Goal: Information Seeking & Learning: Compare options

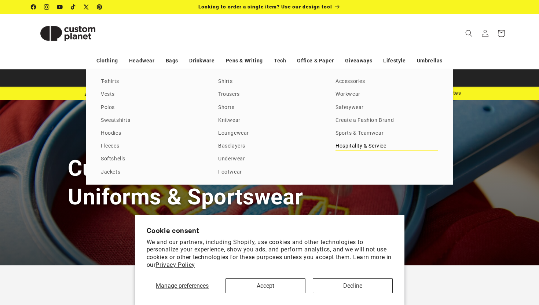
click at [357, 145] on link "Hospitality & Service" at bounding box center [386, 146] width 103 height 10
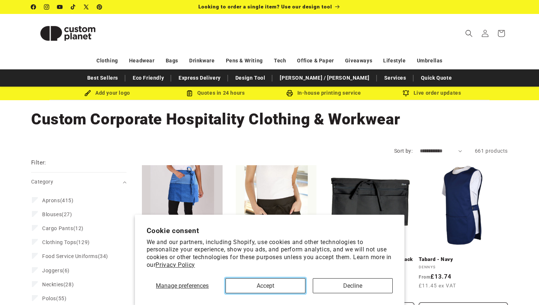
click at [287, 286] on button "Accept" at bounding box center [265, 285] width 80 height 15
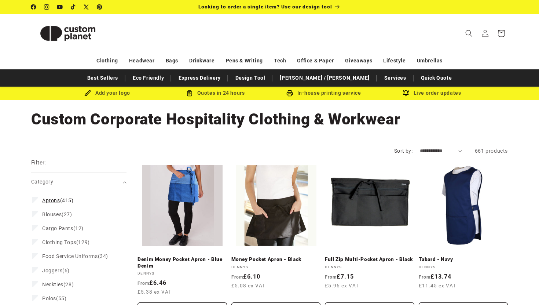
click at [60, 198] on span "Aprons (415)" at bounding box center [58, 200] width 32 height 7
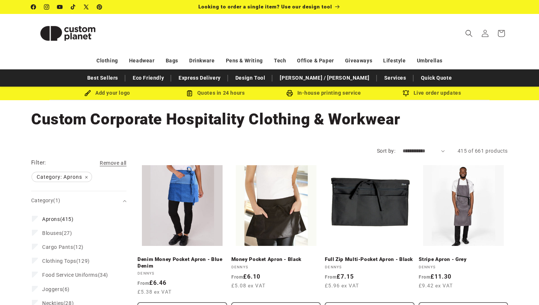
click at [438, 150] on select "**********" at bounding box center [423, 151] width 42 height 8
select select "**********"
click at [402, 147] on select "**********" at bounding box center [423, 151] width 42 height 8
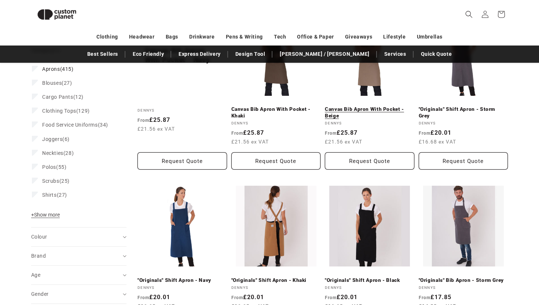
scroll to position [142, 0]
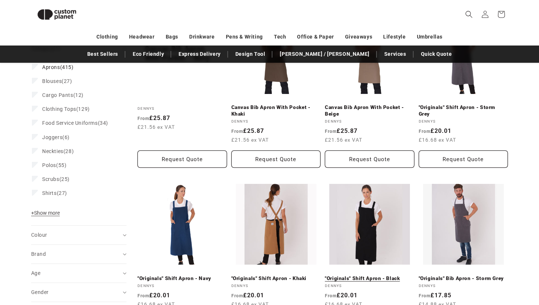
click at [367, 275] on link ""Originals" Shift Apron - Black" at bounding box center [369, 278] width 89 height 7
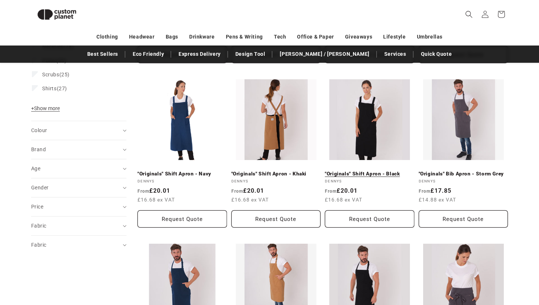
scroll to position [247, 0]
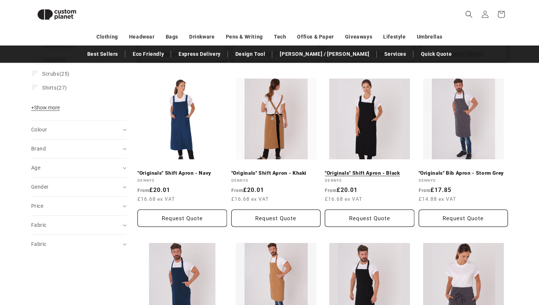
click at [369, 170] on link ""Originals" Shift Apron - Black" at bounding box center [369, 173] width 89 height 7
click at [275, 170] on link ""Originals" Shift Apron - Khaki" at bounding box center [275, 173] width 89 height 7
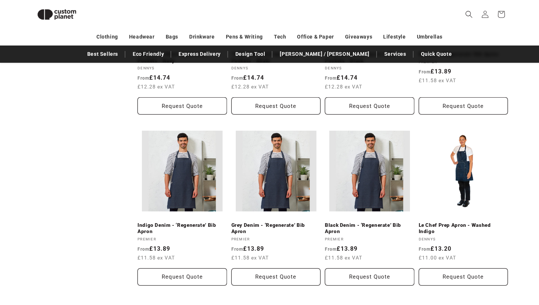
scroll to position [701, 0]
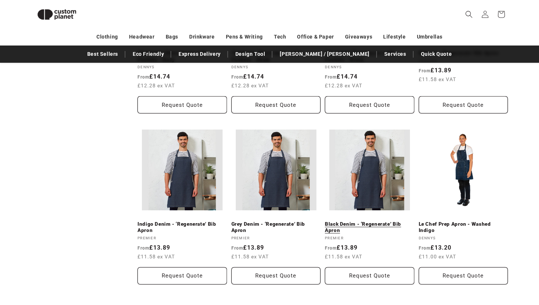
click at [383, 221] on link "Black Denim - ‘Regenerate’ Bib Apron" at bounding box center [369, 227] width 89 height 13
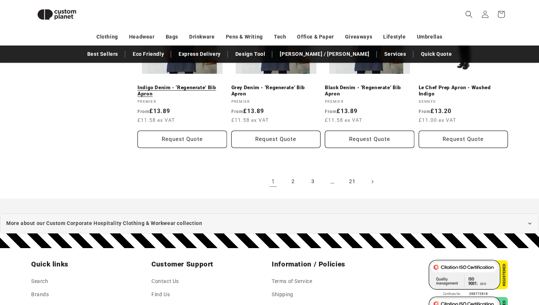
scroll to position [808, 0]
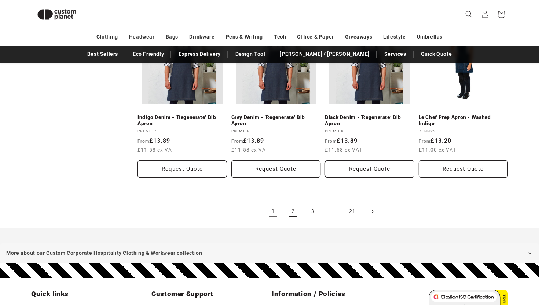
click at [293, 213] on link "2" at bounding box center [293, 211] width 16 height 16
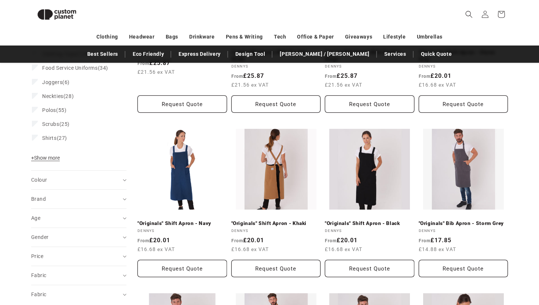
scroll to position [198, 0]
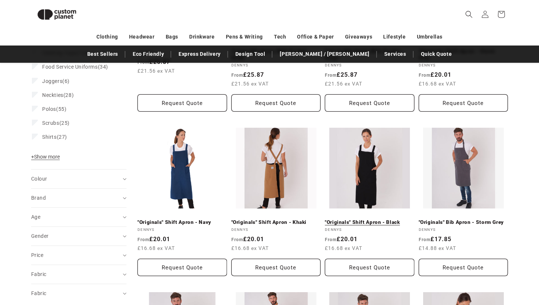
click at [353, 219] on link ""Originals" Shift Apron - Black" at bounding box center [369, 222] width 89 height 7
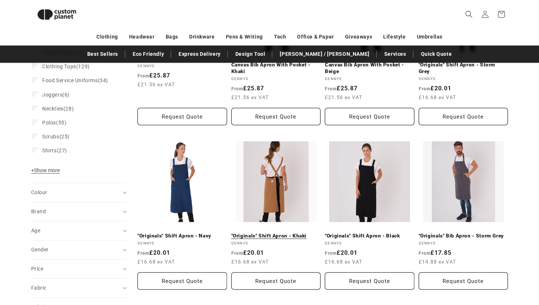
scroll to position [177, 0]
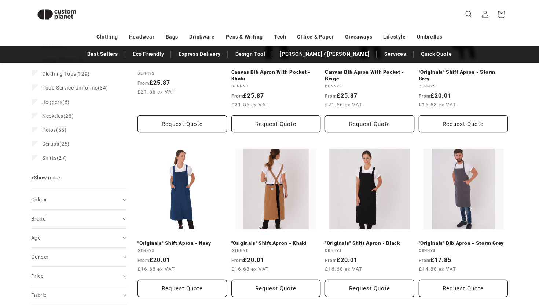
click at [271, 240] on link ""Originals" Shift Apron - Khaki" at bounding box center [275, 243] width 89 height 7
click at [283, 240] on link ""Originals" Shift Apron - Khaki" at bounding box center [275, 243] width 89 height 7
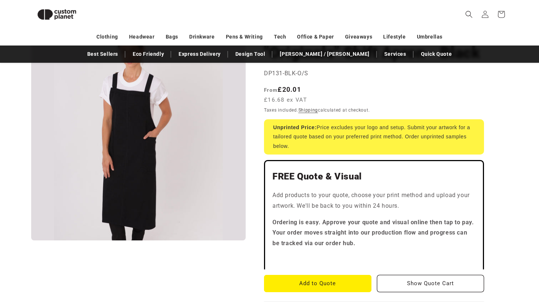
scroll to position [77, 0]
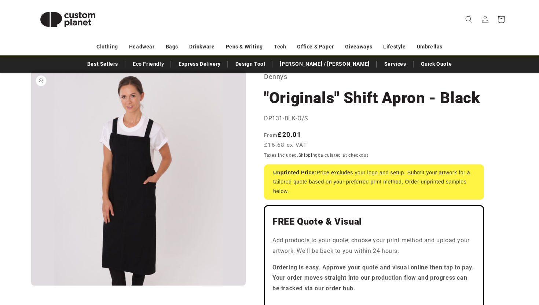
scroll to position [59, 0]
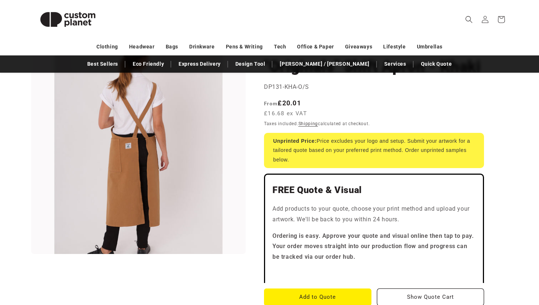
scroll to position [75, 0]
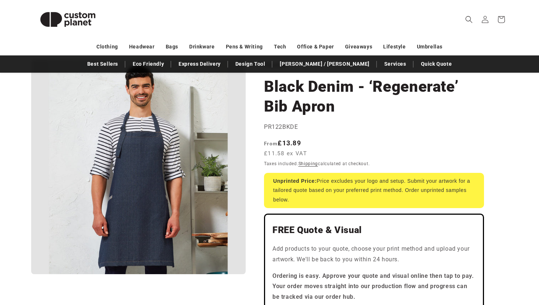
scroll to position [43, 0]
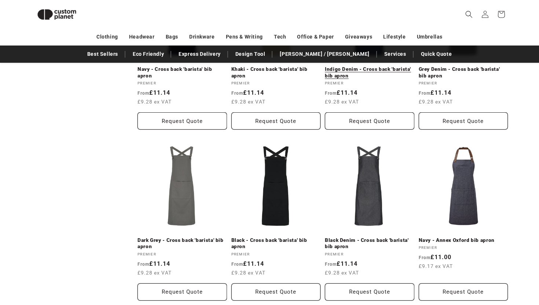
scroll to position [521, 0]
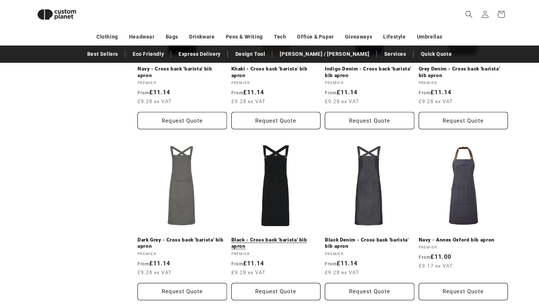
click at [286, 236] on link "Black - Cross back 'barista' bib apron" at bounding box center [275, 242] width 89 height 13
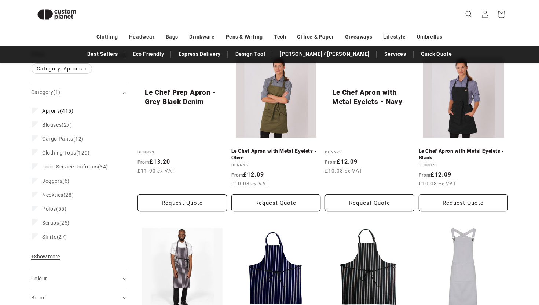
scroll to position [0, 0]
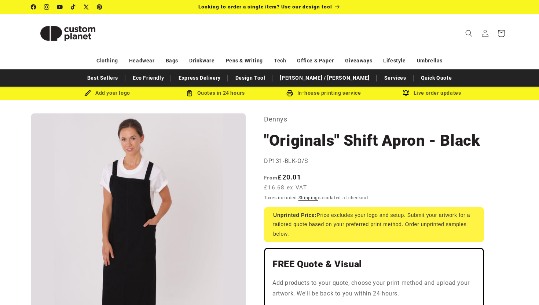
click at [302, 143] on h1 ""Originals" Shift Apron - Black" at bounding box center [374, 140] width 220 height 20
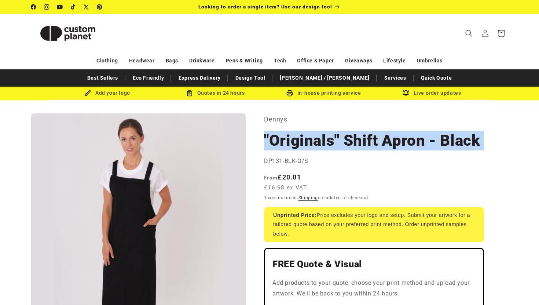
click at [302, 143] on h1 ""Originals" Shift Apron - Black" at bounding box center [374, 140] width 220 height 20
copy section ""Originals" Shift Apron - Black "Originals" Shift Apron - Black"
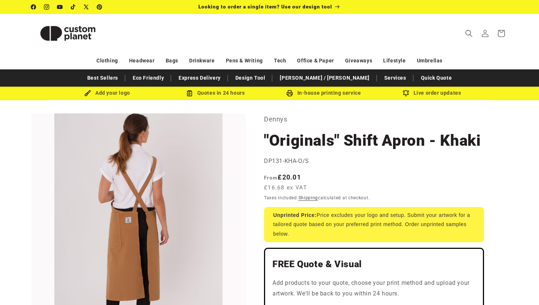
scroll to position [54, 0]
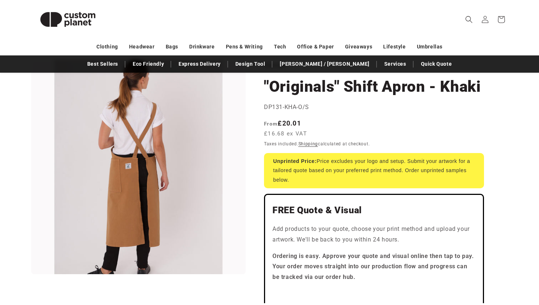
click at [343, 86] on h1 ""Originals" Shift Apron - Khaki" at bounding box center [374, 87] width 220 height 20
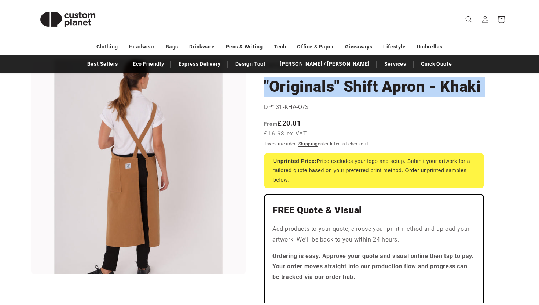
click at [343, 86] on h1 ""Originals" Shift Apron - Khaki" at bounding box center [374, 87] width 220 height 20
copy section ""Originals" Shift Apron - Khaki "Originals" Shift Apron - Khaki"
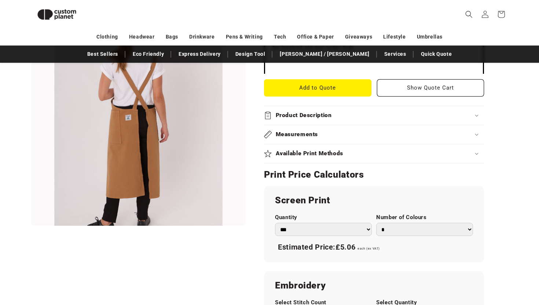
scroll to position [280, 0]
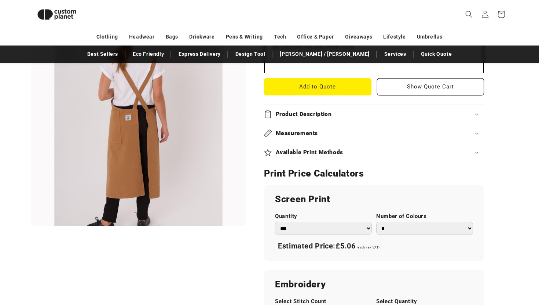
click at [334, 132] on div "Measurements" at bounding box center [374, 133] width 220 height 8
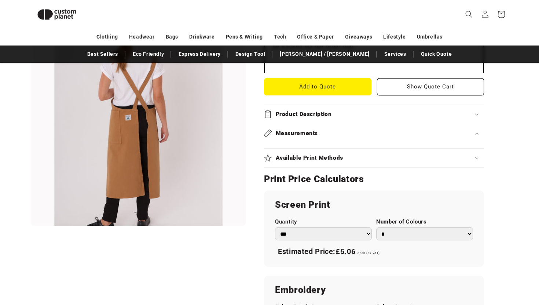
click at [334, 132] on div "Measurements" at bounding box center [374, 133] width 220 height 8
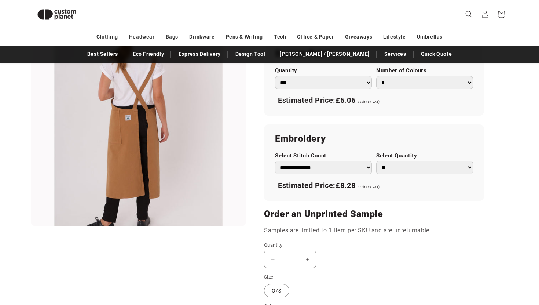
scroll to position [434, 0]
